Goal: Task Accomplishment & Management: Manage account settings

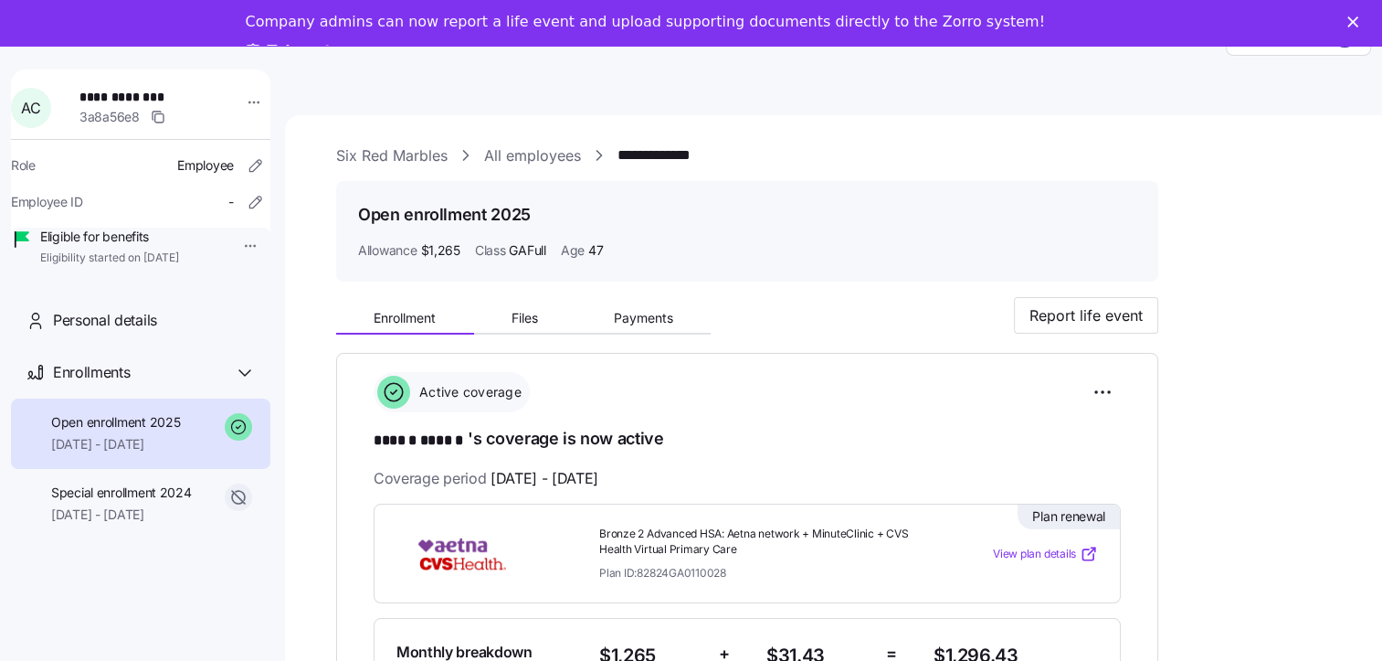
click at [521, 153] on link "All employees" at bounding box center [532, 155] width 97 height 23
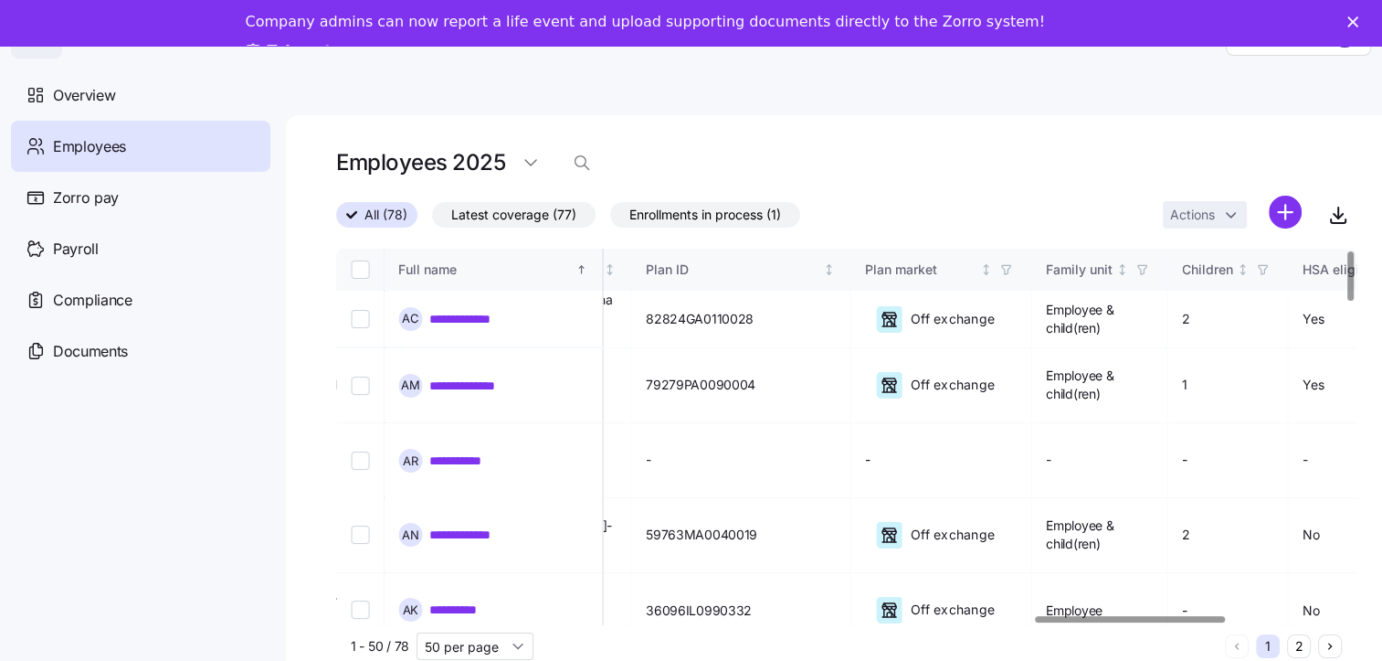
scroll to position [0, 3792]
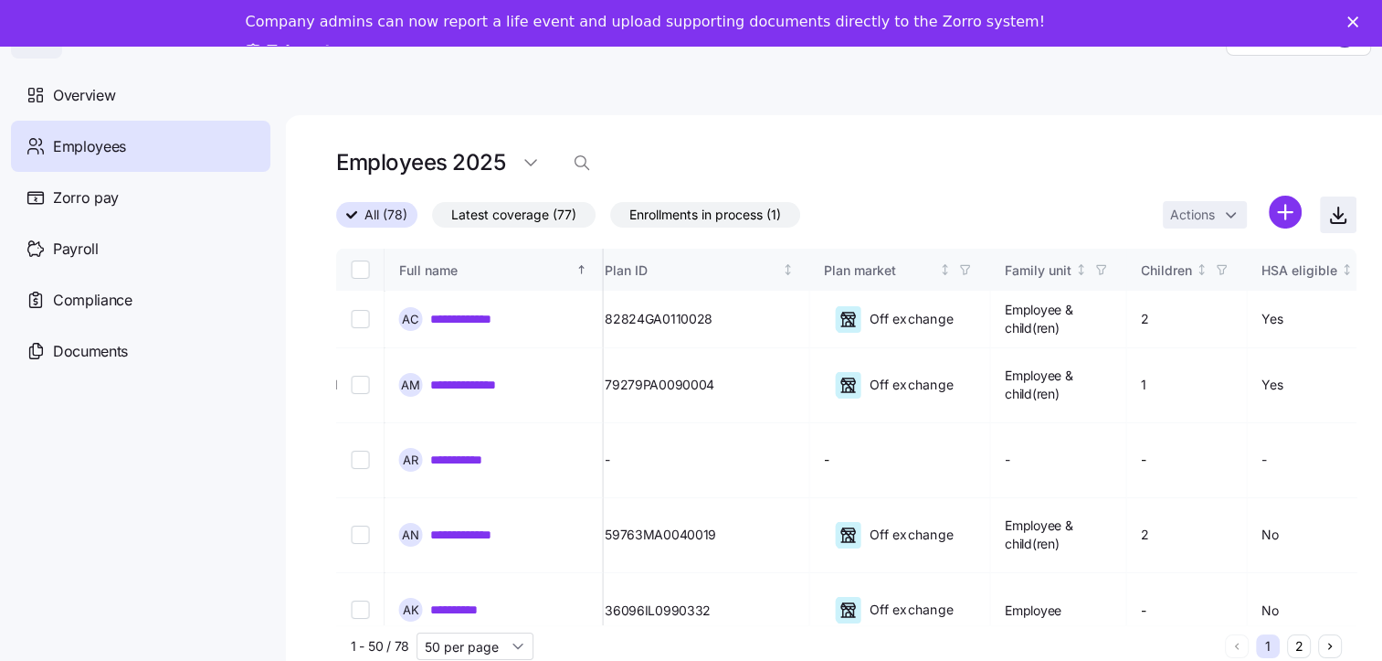
click at [1343, 216] on icon "button" at bounding box center [1338, 216] width 9 height 5
